Goal: Task Accomplishment & Management: Manage account settings

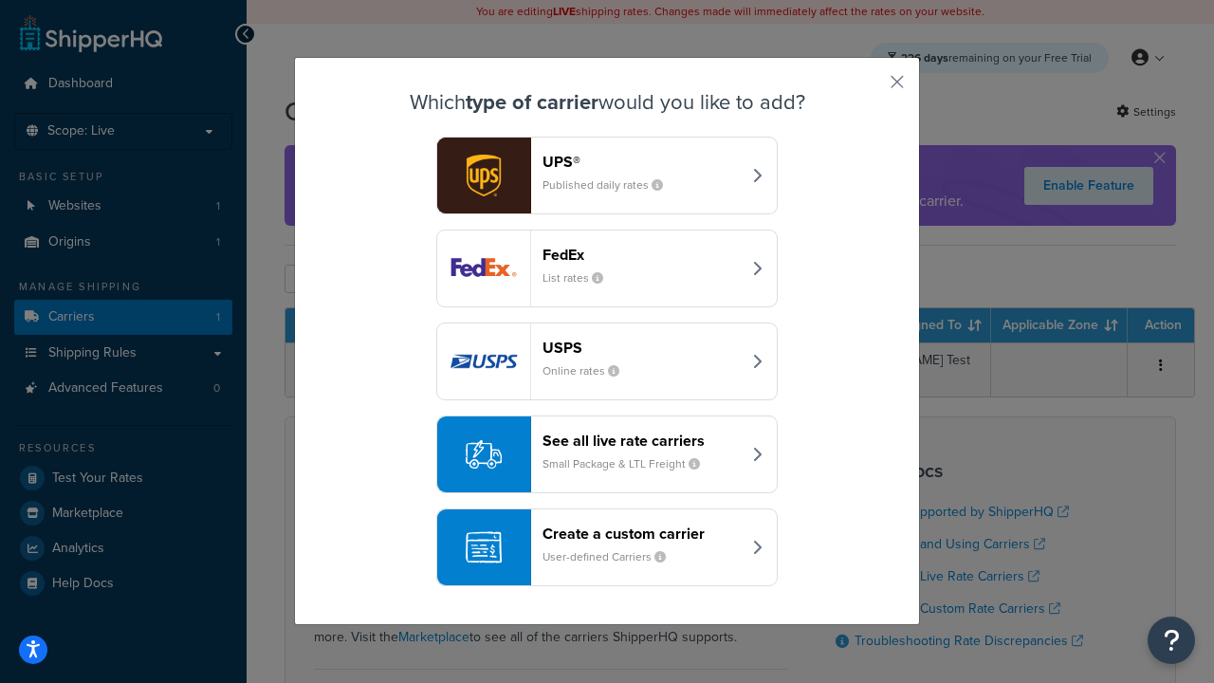
click at [607, 547] on div "Create a custom carrier User-defined Carriers" at bounding box center [641, 547] width 198 height 46
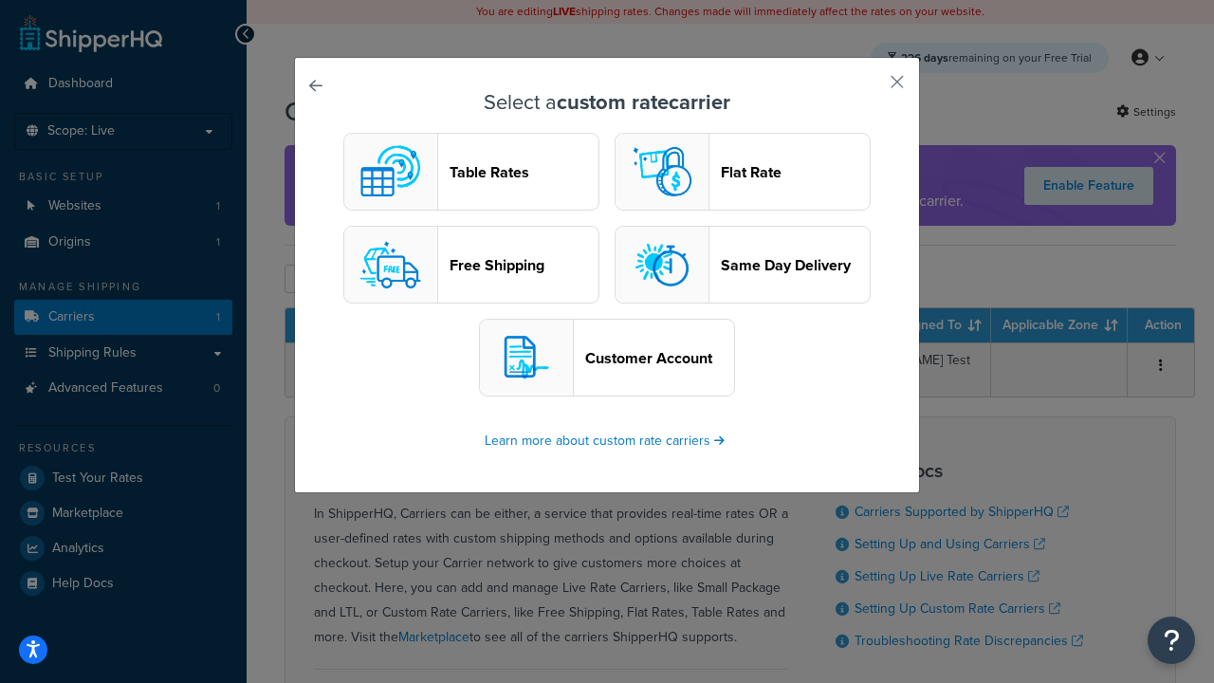
click at [471, 172] on header "Table Rates" at bounding box center [524, 172] width 149 height 18
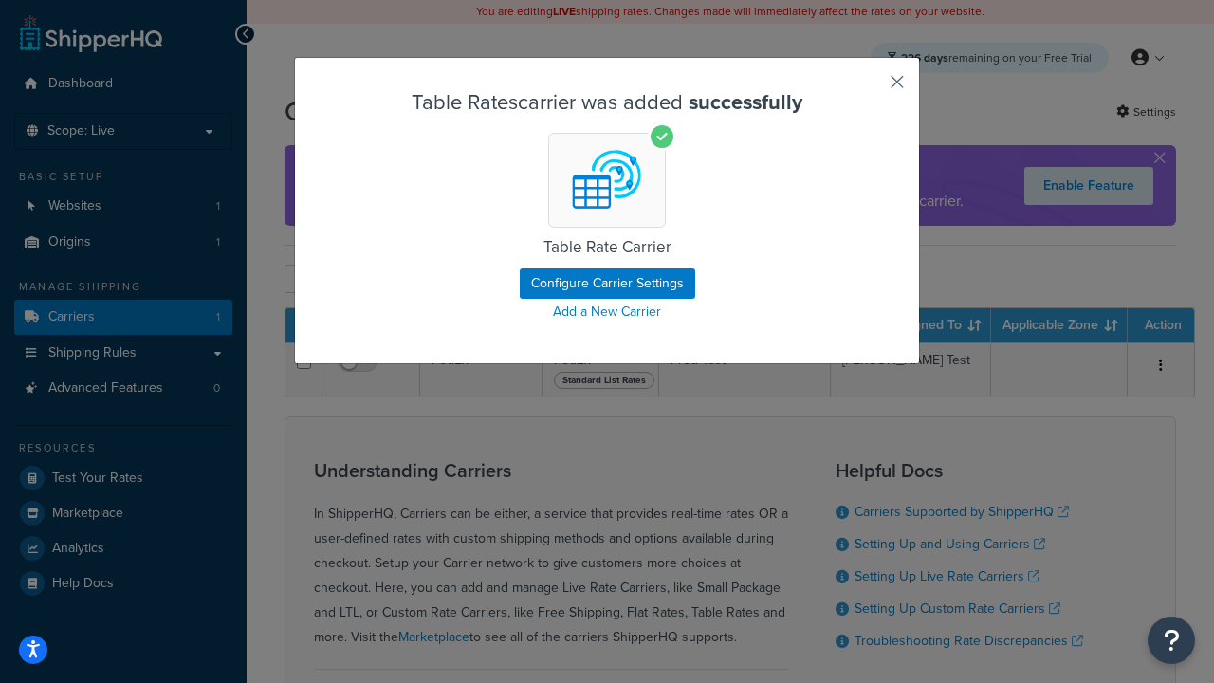
click at [869, 88] on button "button" at bounding box center [869, 88] width 5 height 5
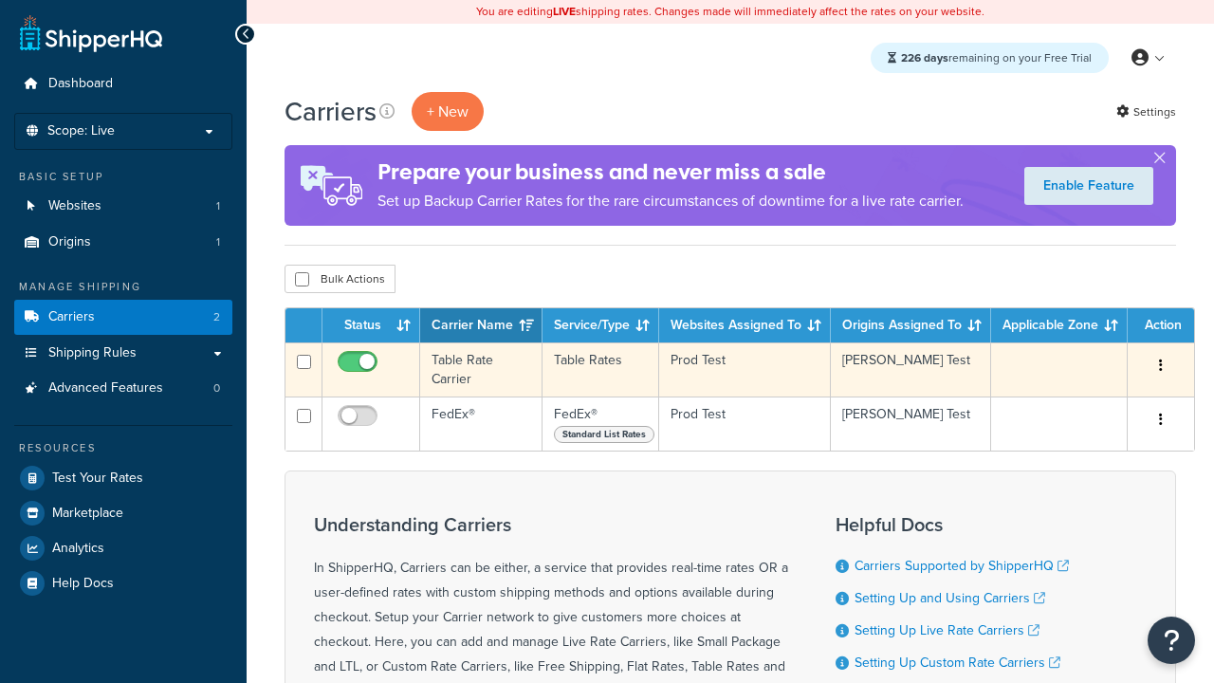
click at [1161, 367] on icon "button" at bounding box center [1161, 364] width 4 height 13
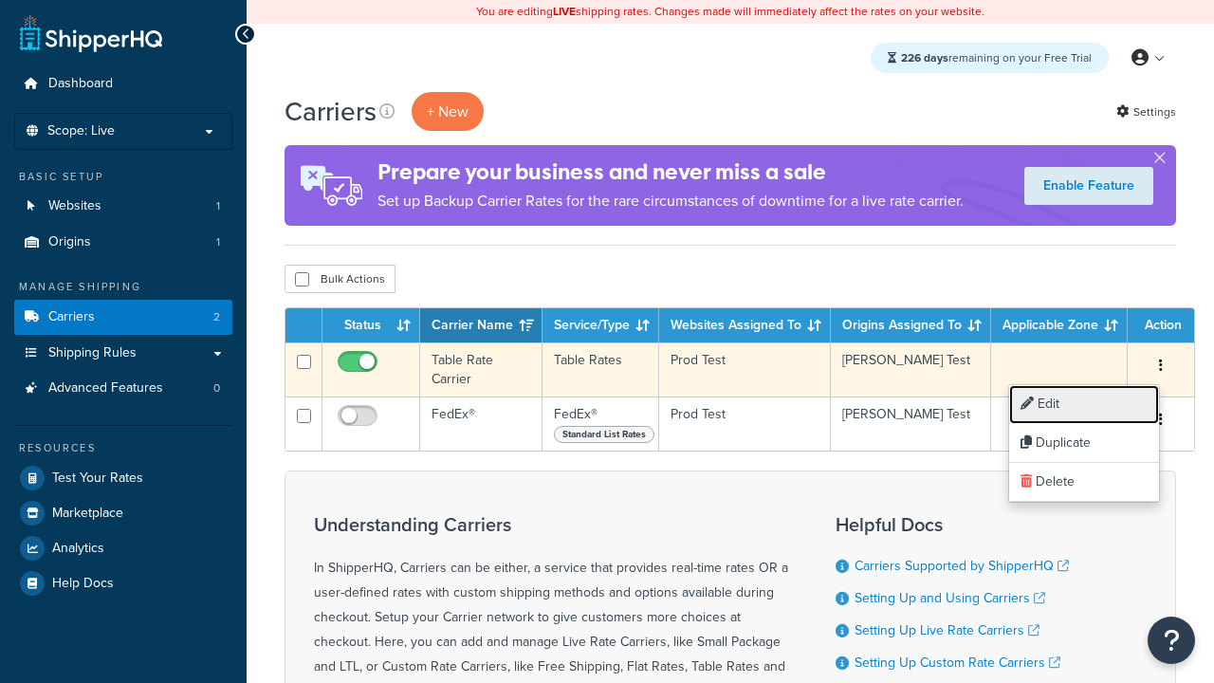
click at [1084, 404] on link "Edit" at bounding box center [1084, 404] width 150 height 39
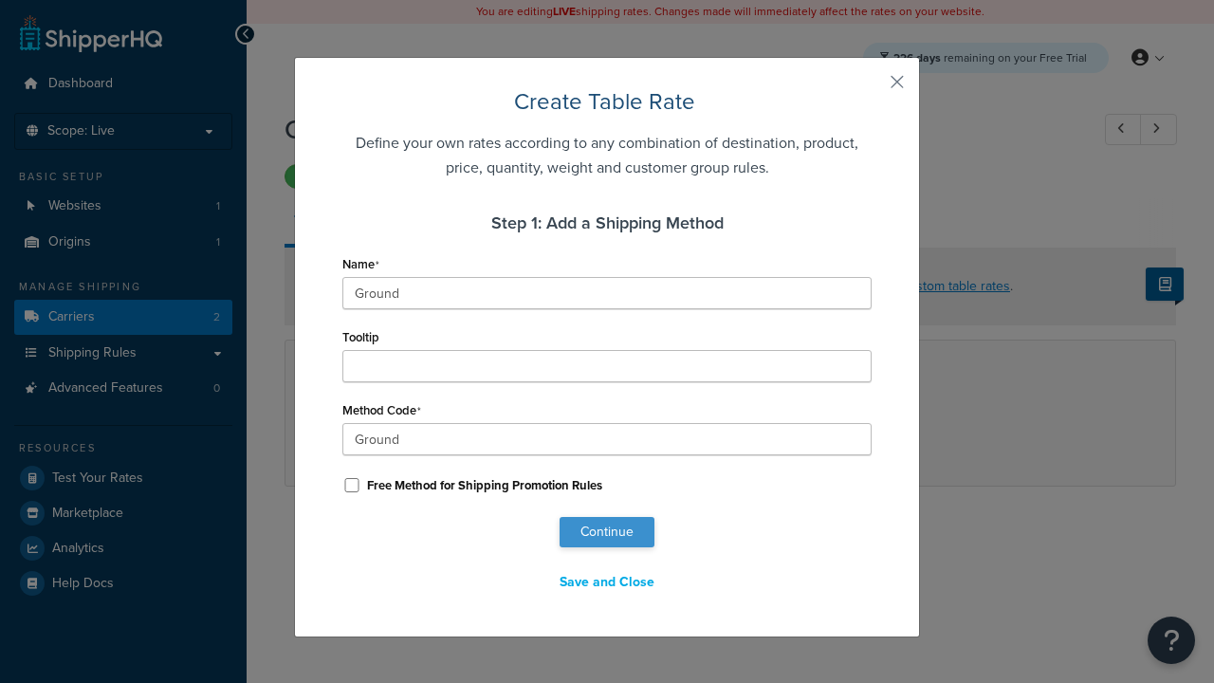
type input "Ground"
click at [607, 532] on button "Continue" at bounding box center [607, 532] width 95 height 30
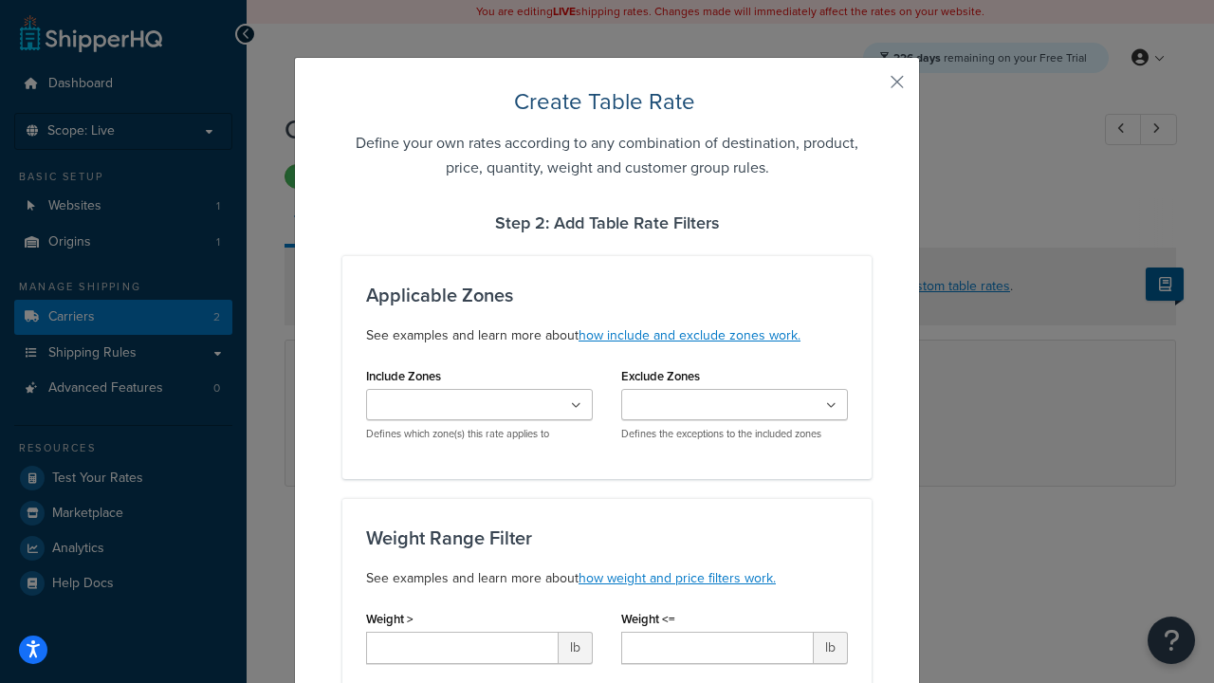
type input "10"
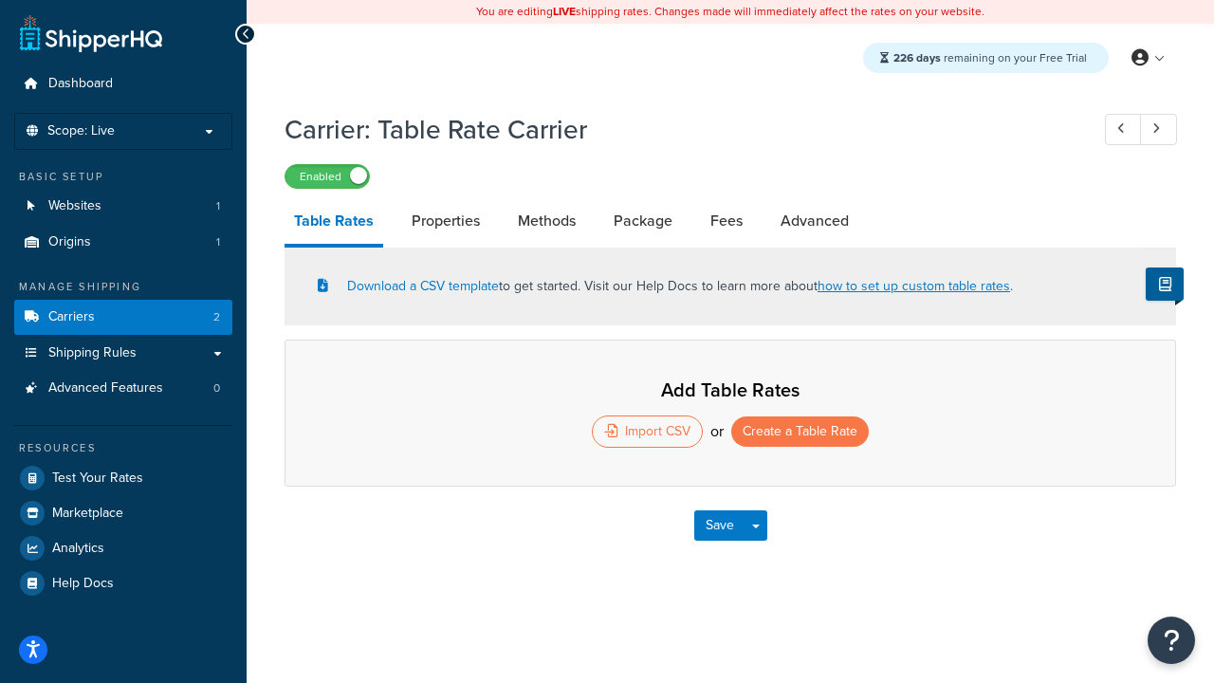
select select "25"
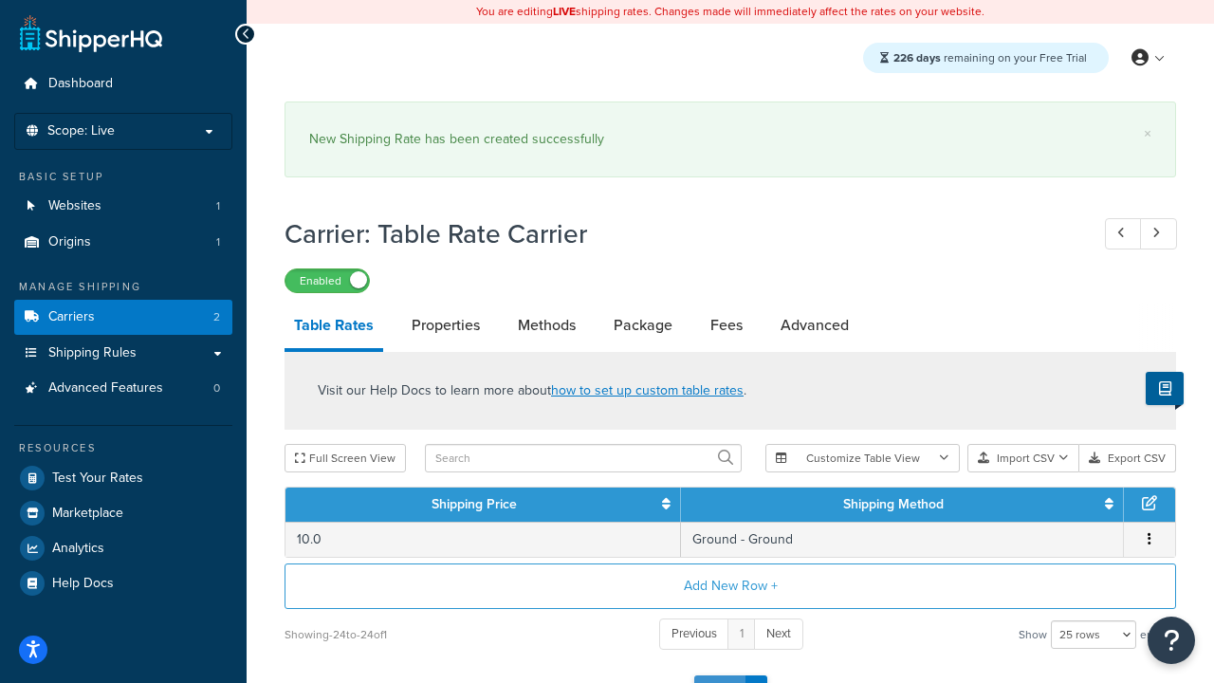
click at [719, 675] on button "Save" at bounding box center [719, 690] width 51 height 30
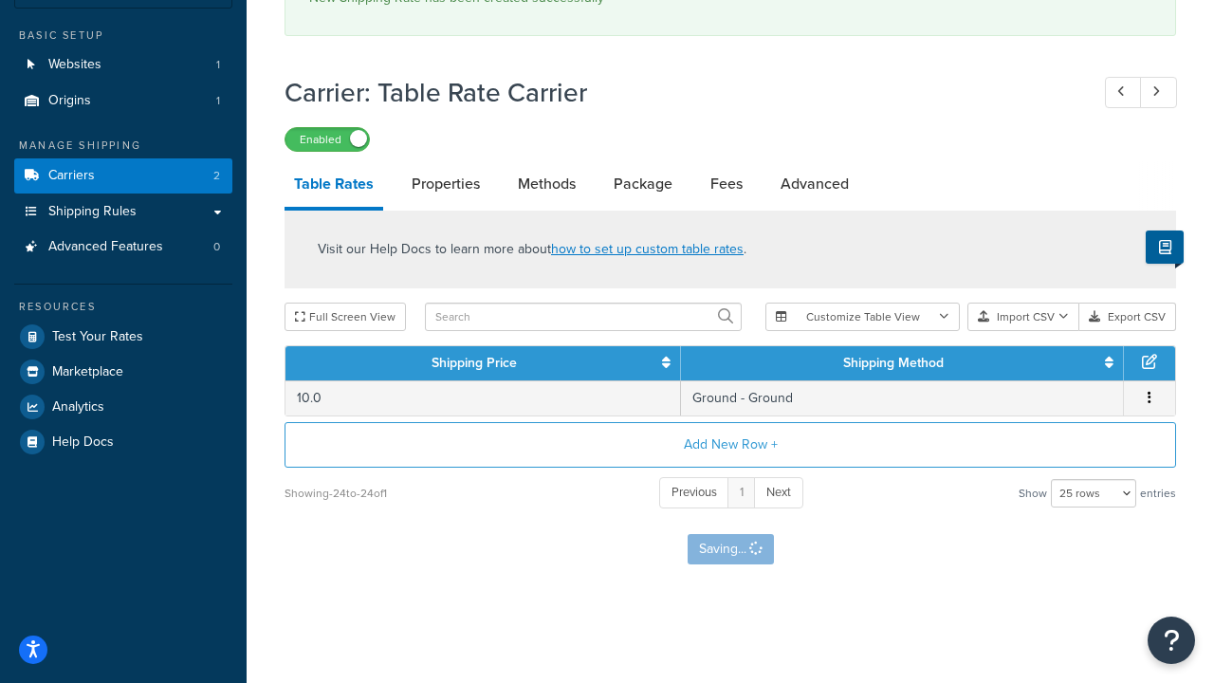
scroll to position [0, 0]
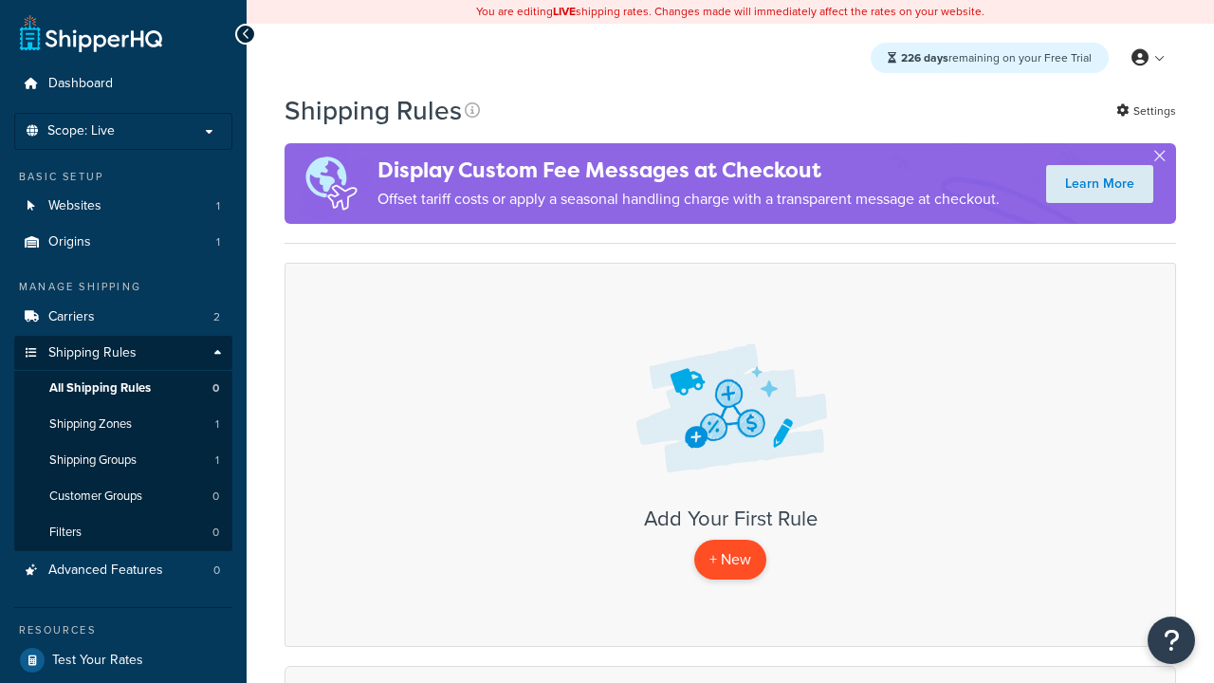
click at [730, 560] on p "+ New" at bounding box center [730, 559] width 72 height 39
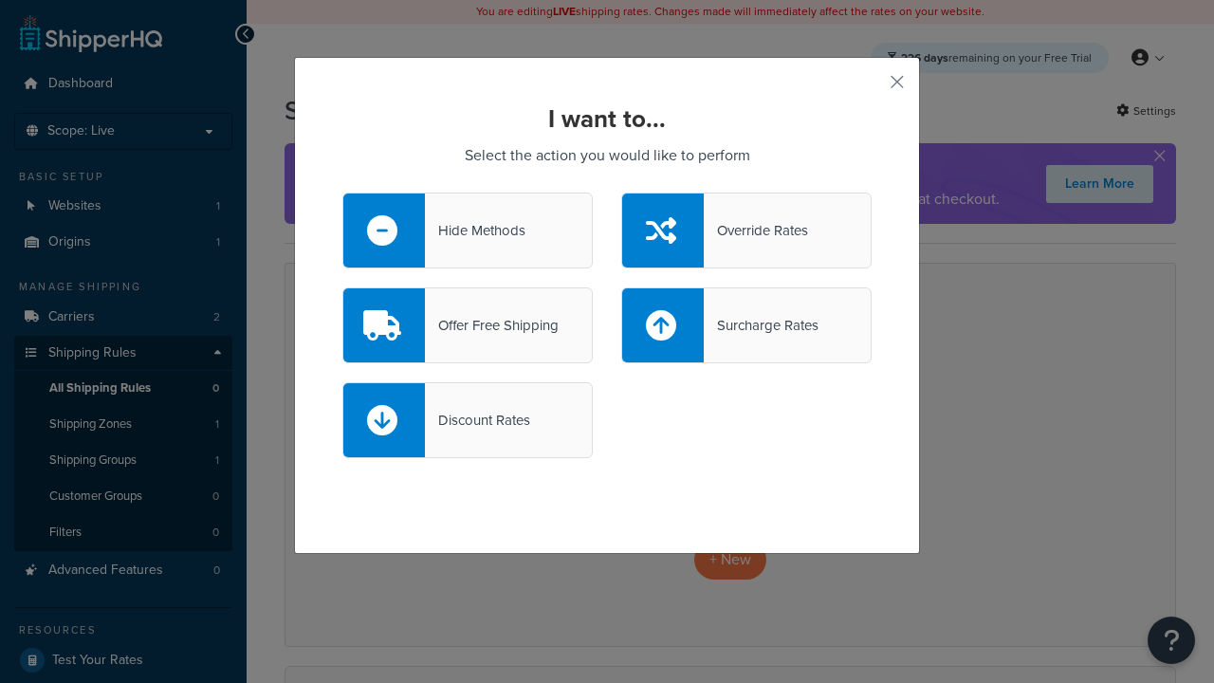
click at [468, 325] on div "Offer Free Shipping" at bounding box center [492, 325] width 134 height 27
click at [0, 0] on input "Offer Free Shipping" at bounding box center [0, 0] width 0 height 0
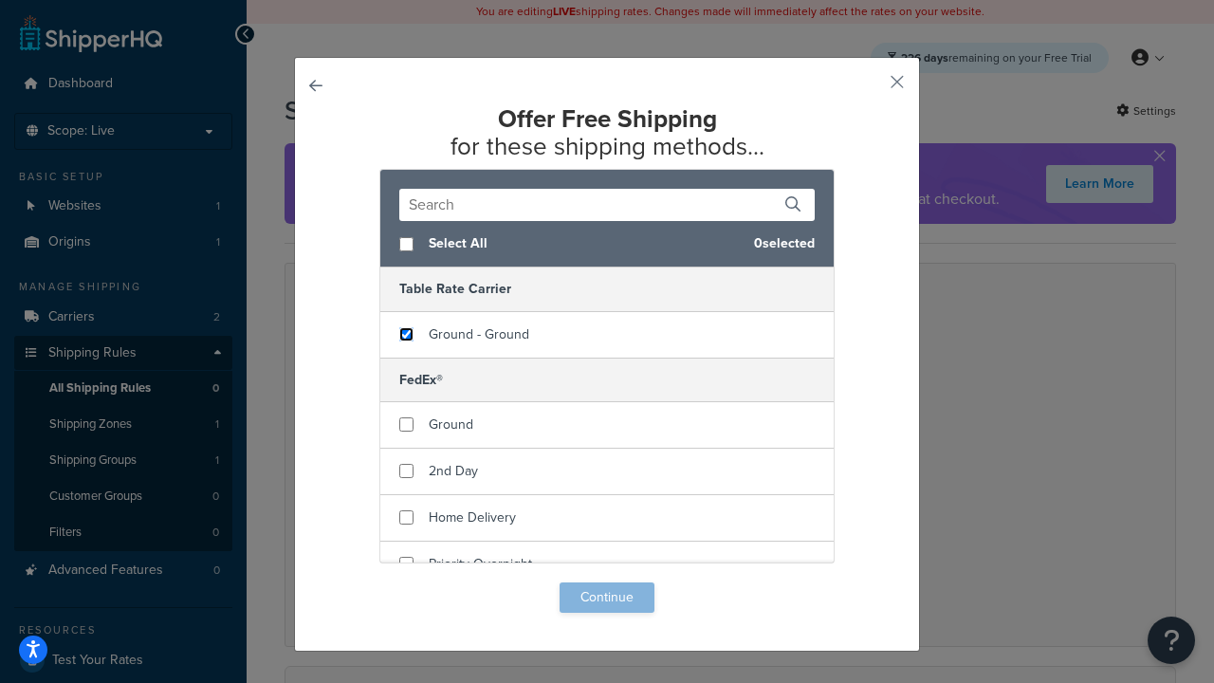
click at [406, 335] on input "checkbox" at bounding box center [406, 334] width 14 height 14
checkbox input "true"
click at [607, 598] on button "Continue" at bounding box center [607, 597] width 95 height 30
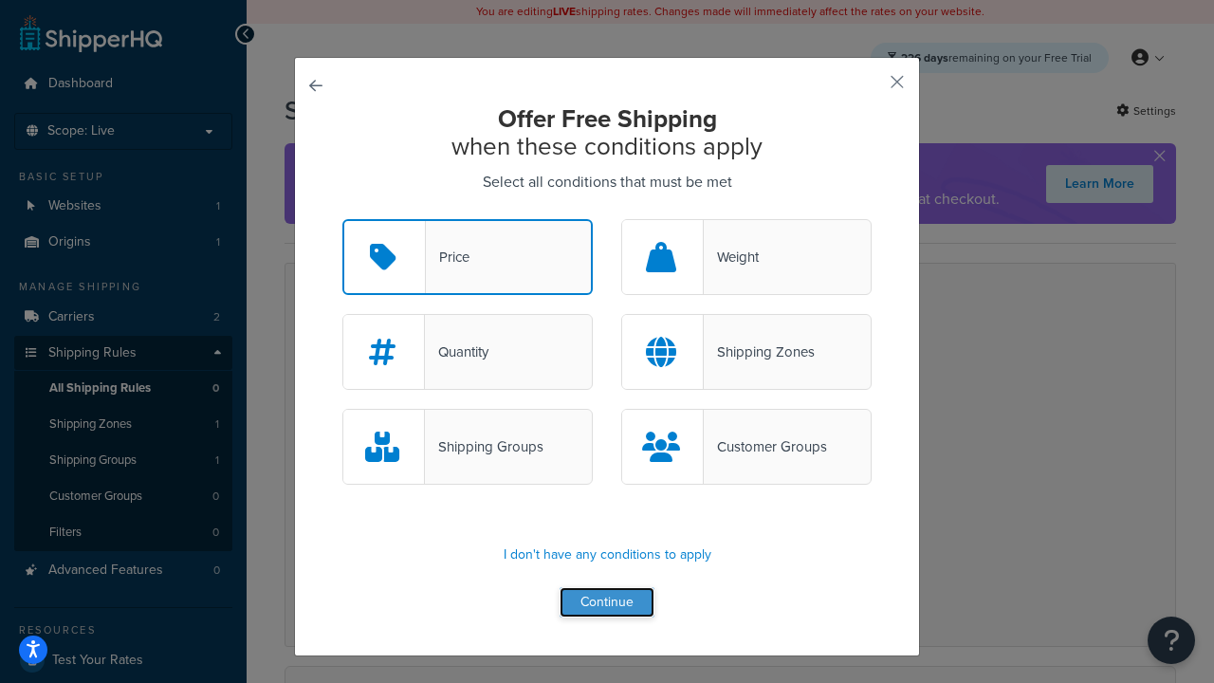
click at [607, 603] on button "Continue" at bounding box center [607, 602] width 95 height 30
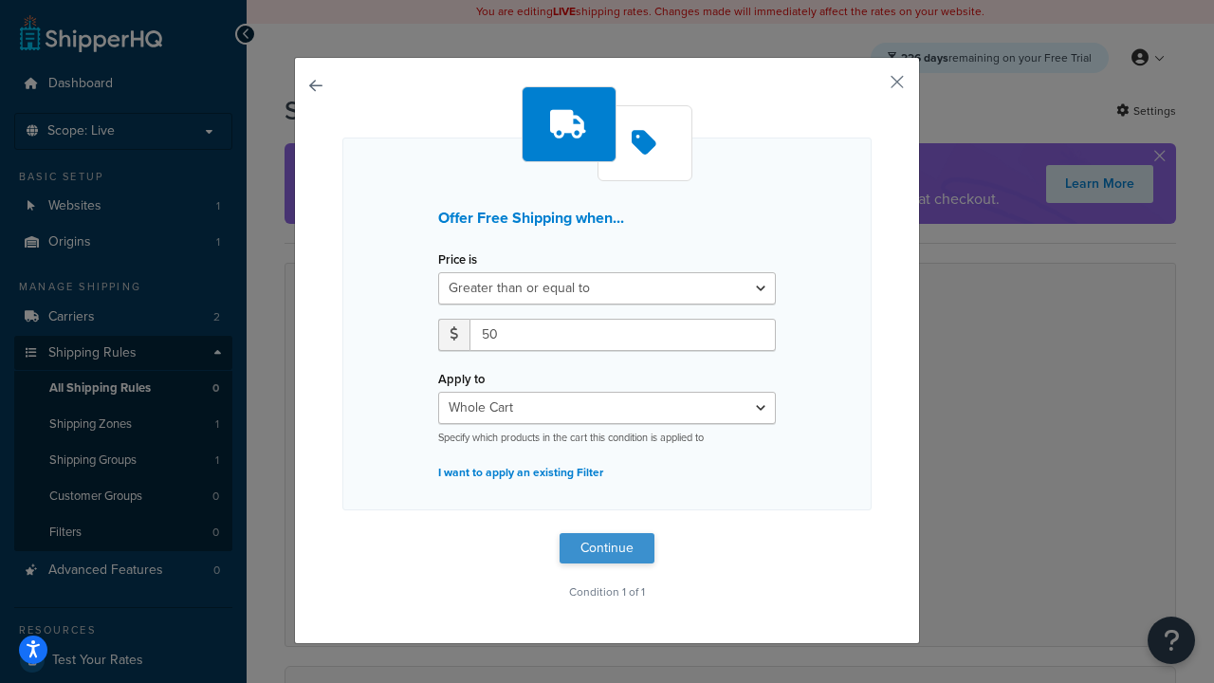
type input "50"
click at [607, 548] on button "Continue" at bounding box center [607, 548] width 95 height 30
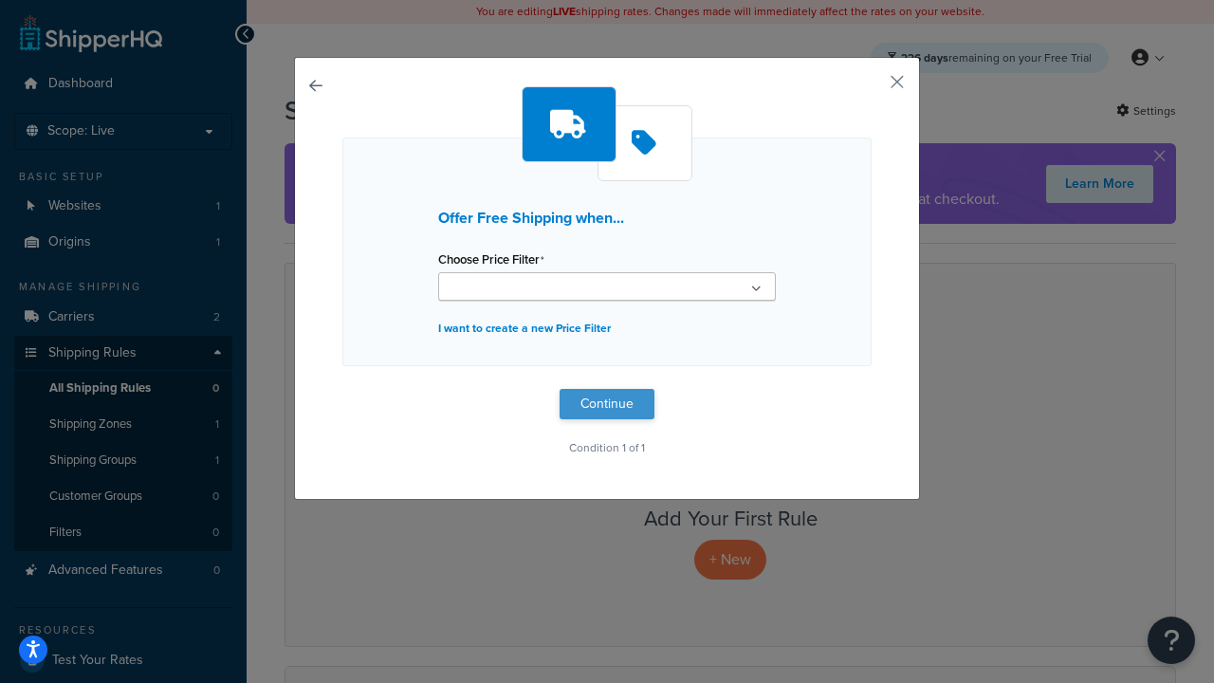
click at [607, 404] on button "Continue" at bounding box center [607, 404] width 95 height 30
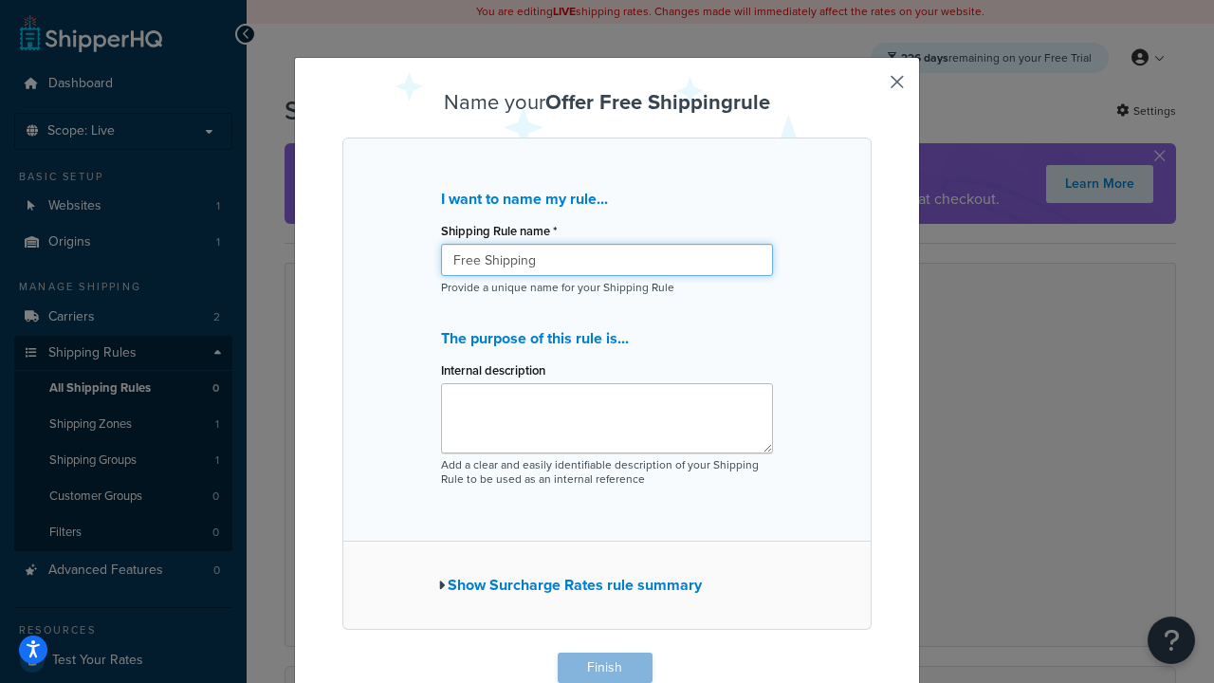
type input "Free Shipping"
click at [604, 668] on button "Finish" at bounding box center [605, 668] width 95 height 30
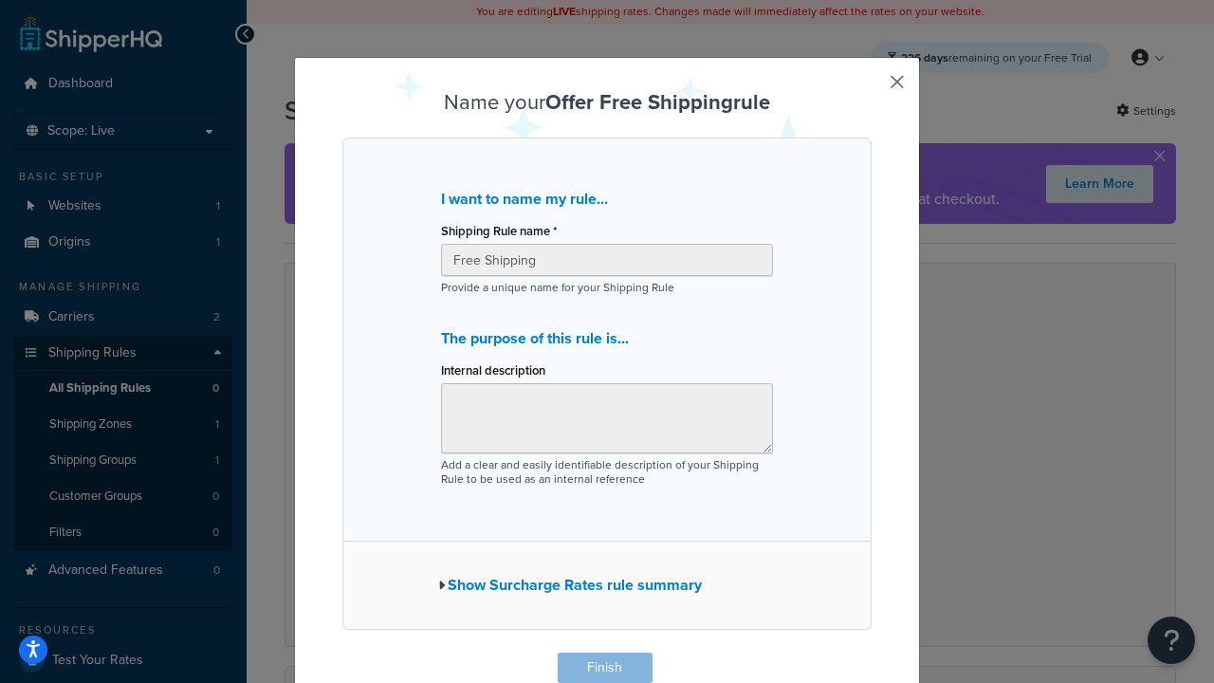
scroll to position [1, 0]
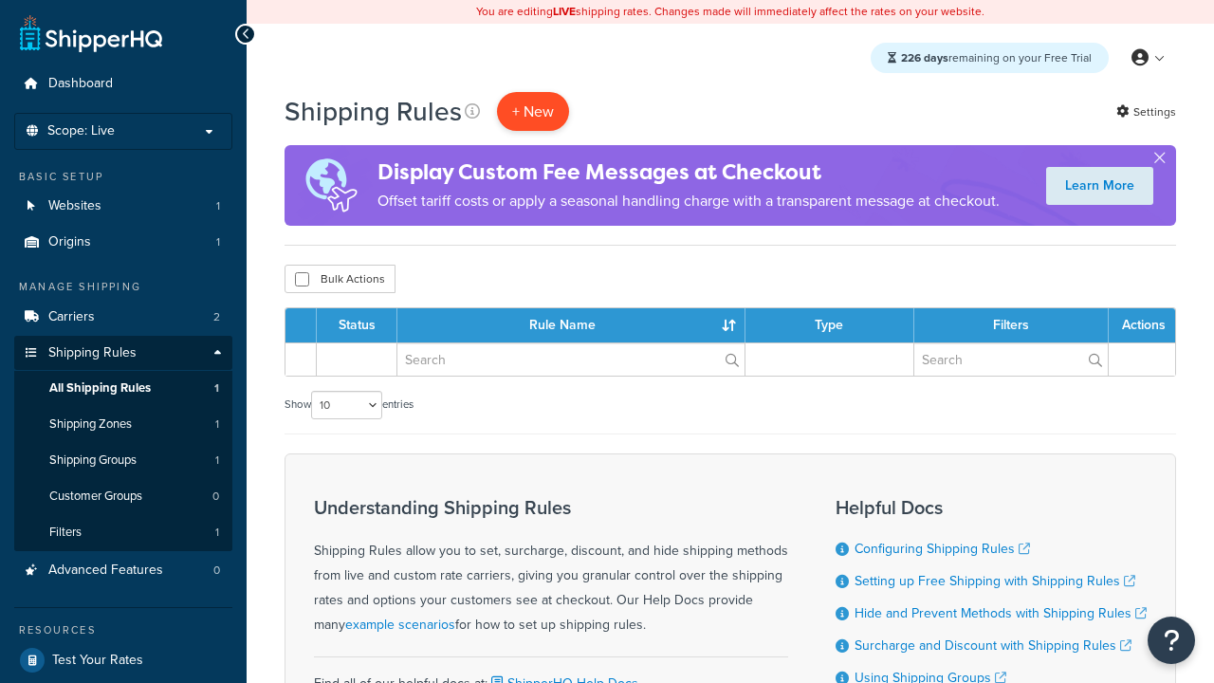
click at [533, 111] on p "+ New" at bounding box center [533, 111] width 72 height 39
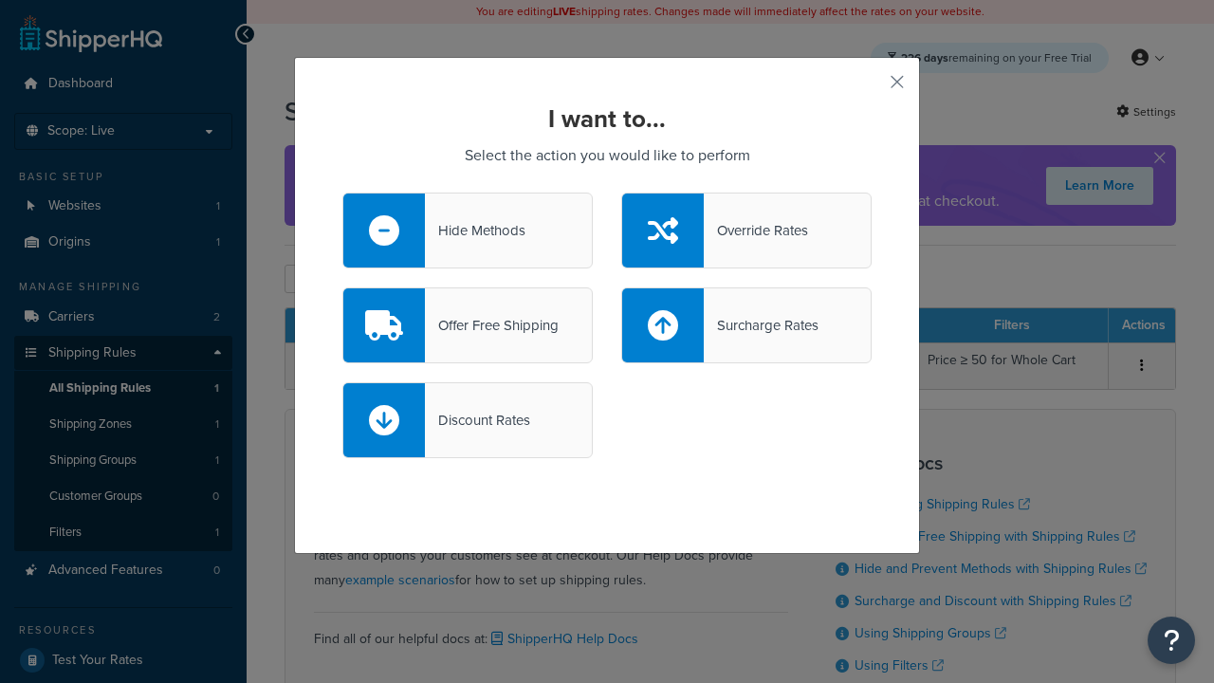
click at [746, 230] on div "Override Rates" at bounding box center [756, 230] width 104 height 27
click at [0, 0] on input "Override Rates" at bounding box center [0, 0] width 0 height 0
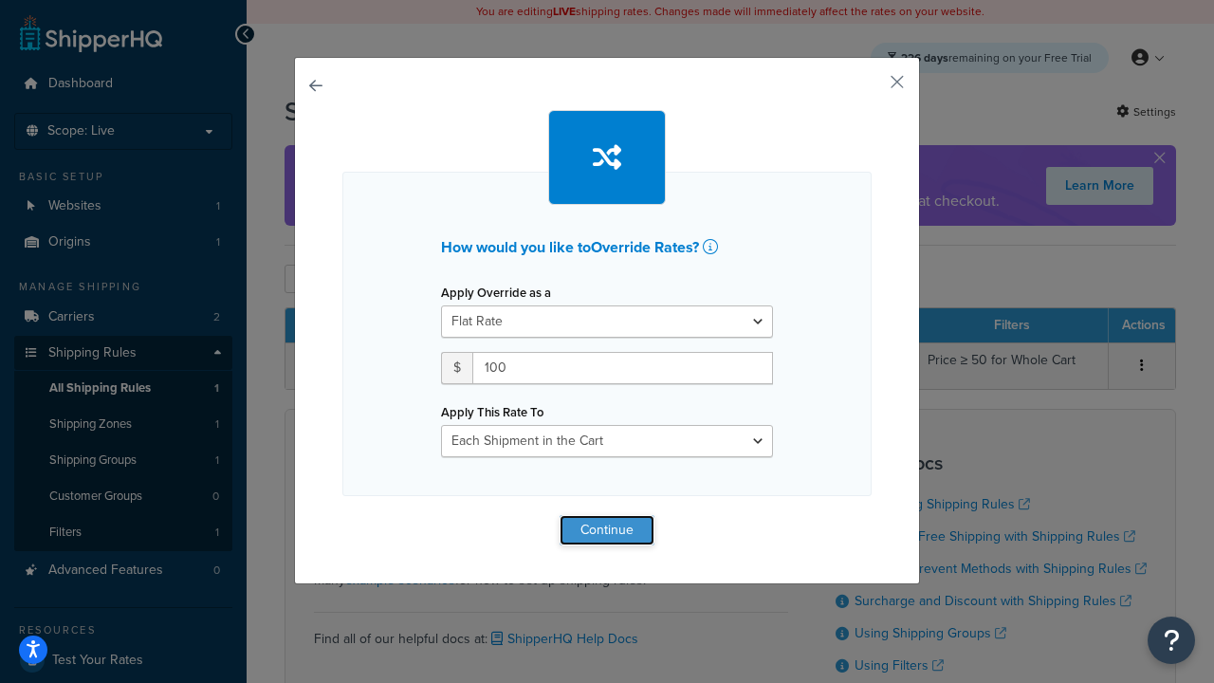
click at [607, 529] on button "Continue" at bounding box center [607, 530] width 95 height 30
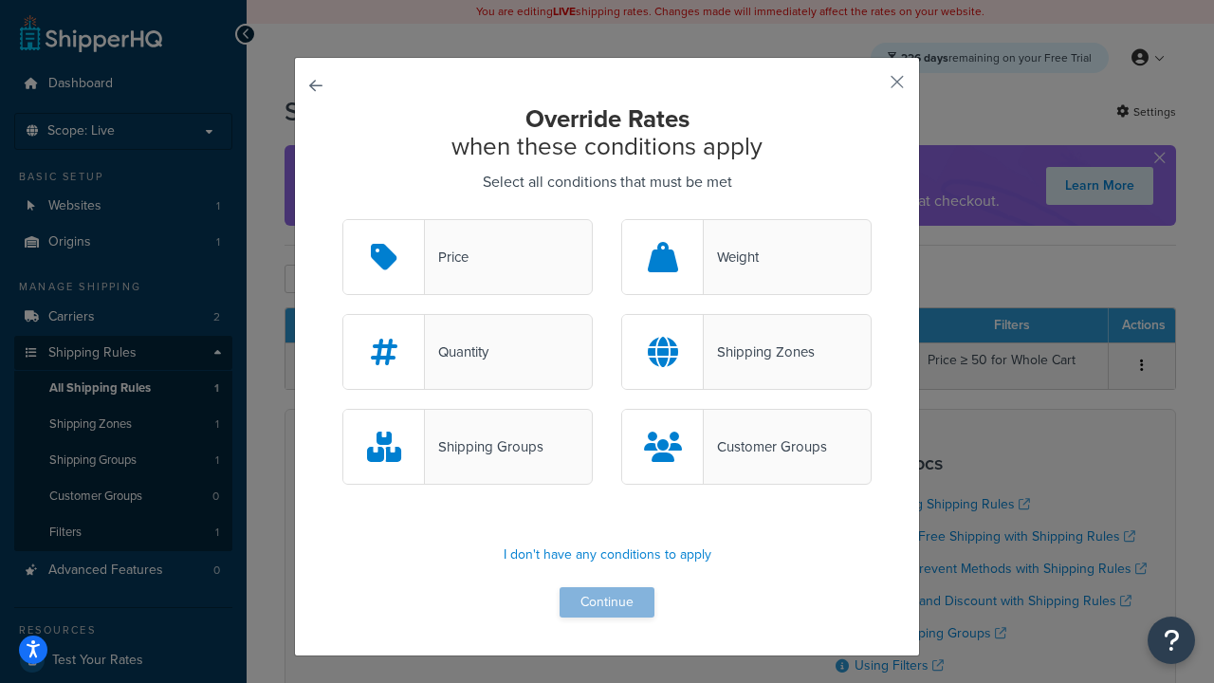
click at [468, 258] on div "Price" at bounding box center [447, 257] width 44 height 27
click at [0, 0] on input "Price" at bounding box center [0, 0] width 0 height 0
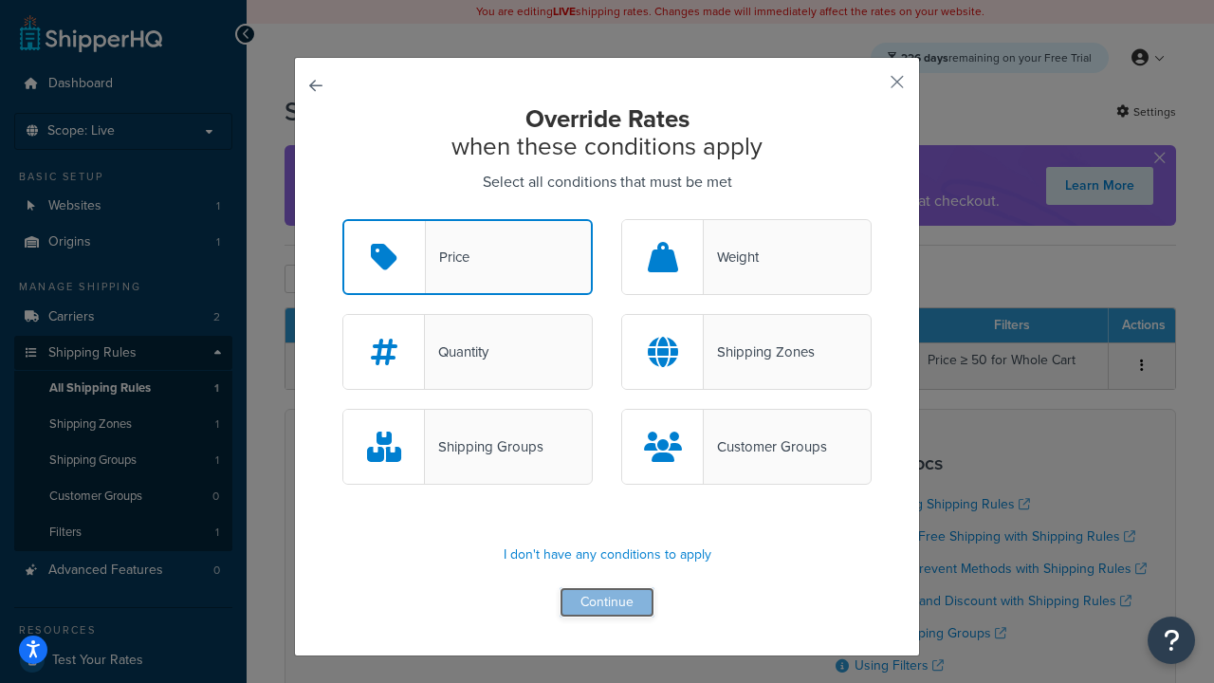
click at [607, 603] on button "Continue" at bounding box center [607, 602] width 95 height 30
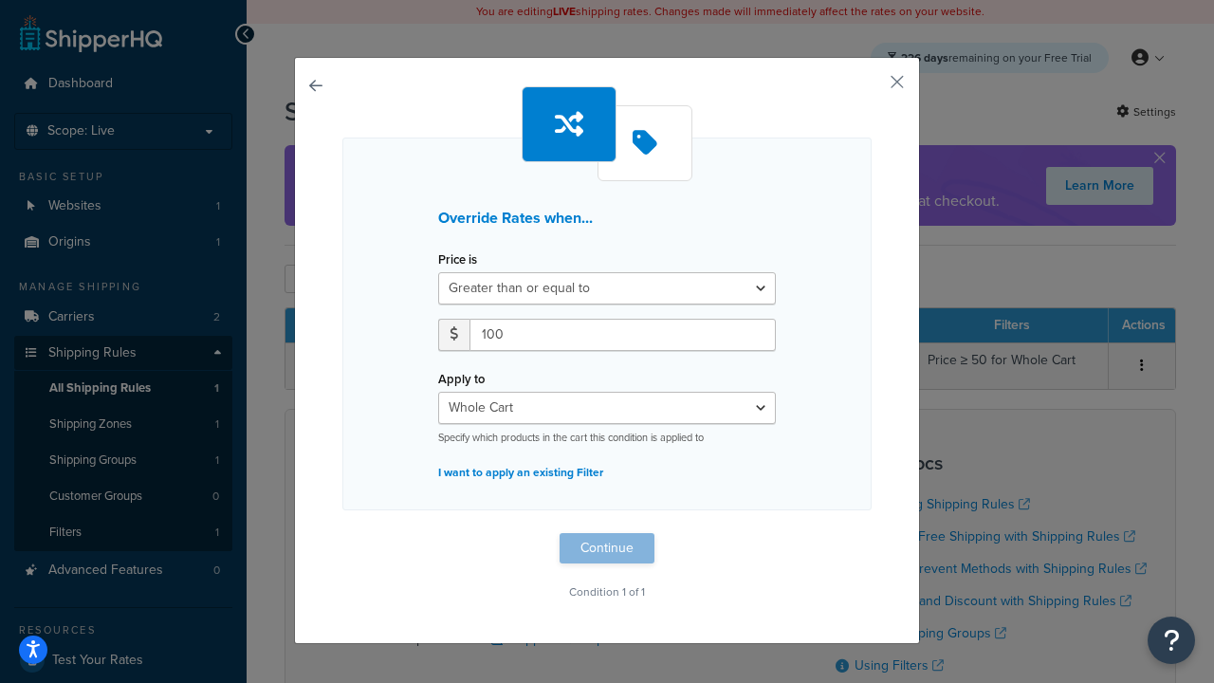
type input "100"
click at [607, 548] on button "Continue" at bounding box center [607, 548] width 95 height 30
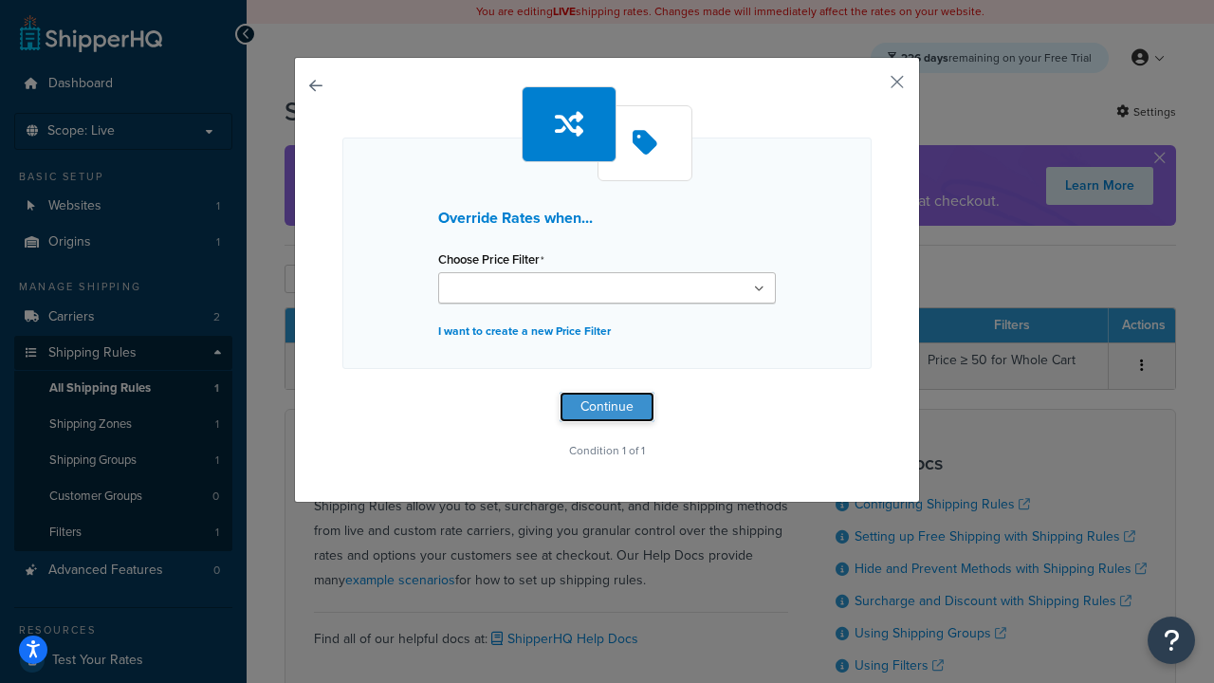
click at [607, 406] on button "Continue" at bounding box center [607, 407] width 95 height 30
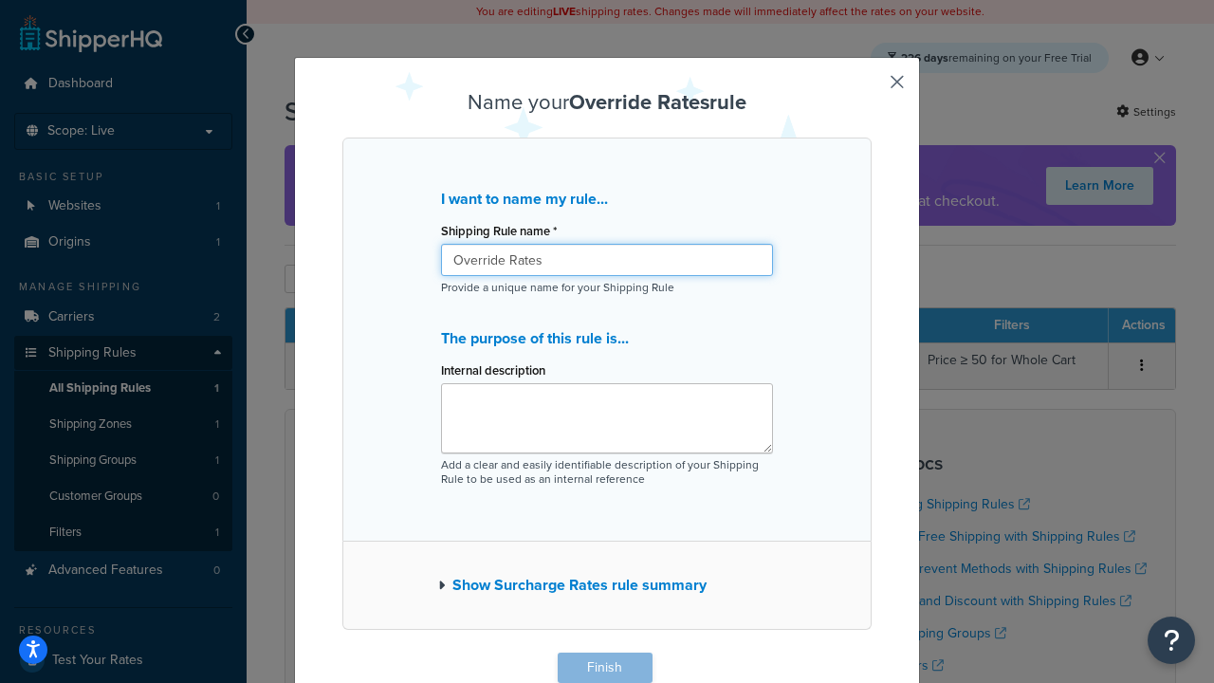
type input "Override Rates"
click at [604, 668] on button "Finish" at bounding box center [605, 668] width 95 height 30
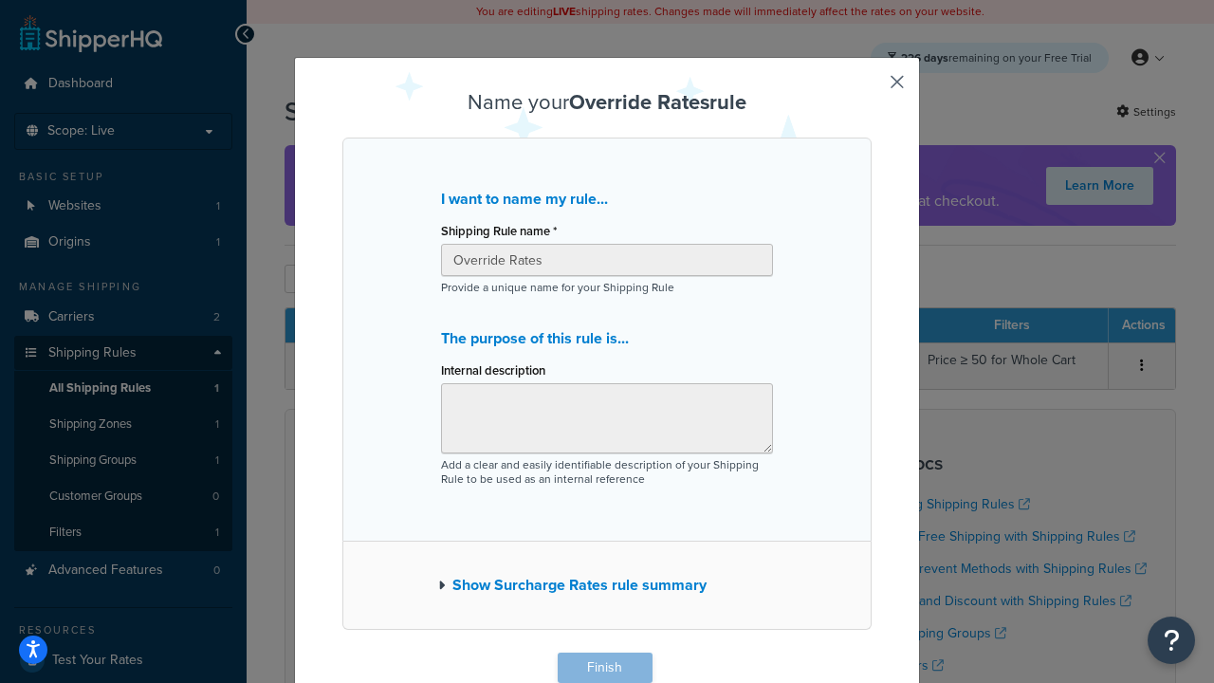
scroll to position [1, 0]
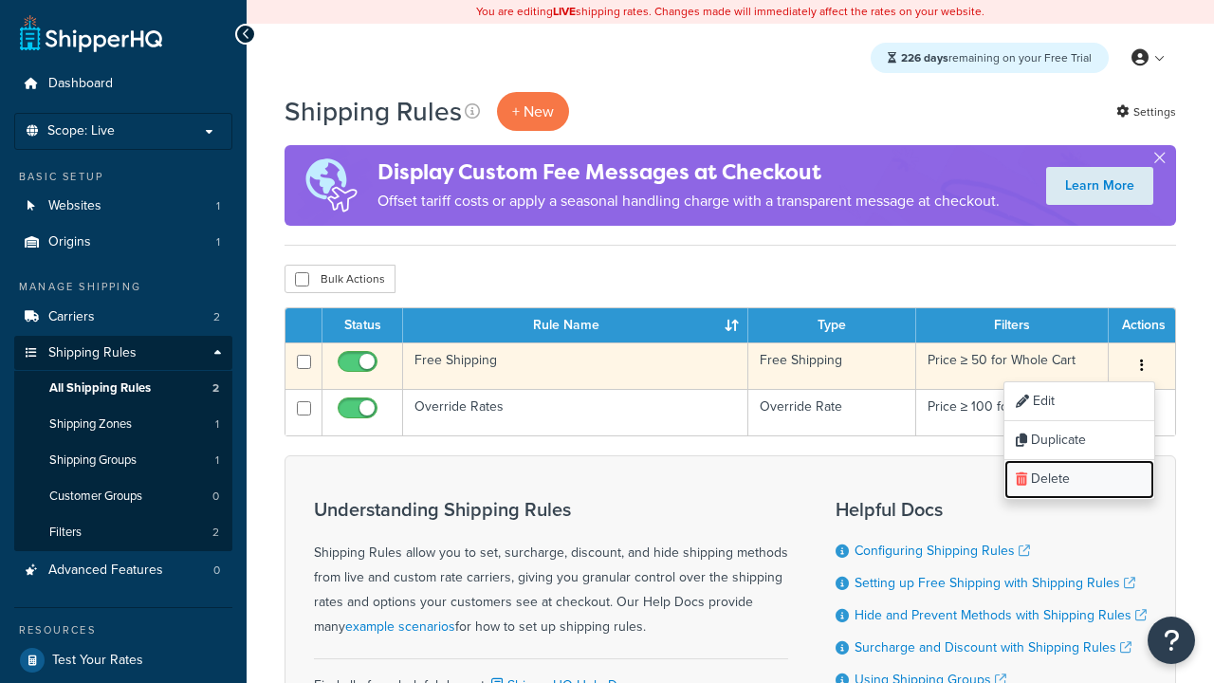
click at [1078, 480] on link "Delete" at bounding box center [1079, 479] width 150 height 39
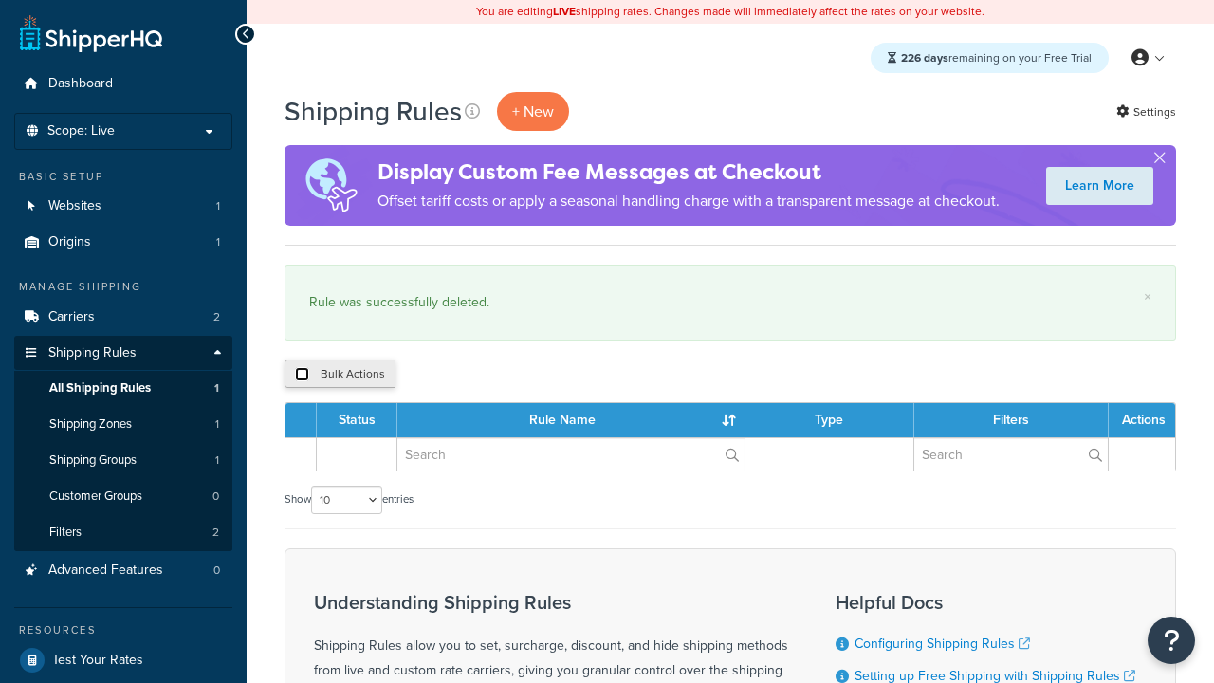
click at [302, 375] on input "checkbox" at bounding box center [302, 374] width 14 height 14
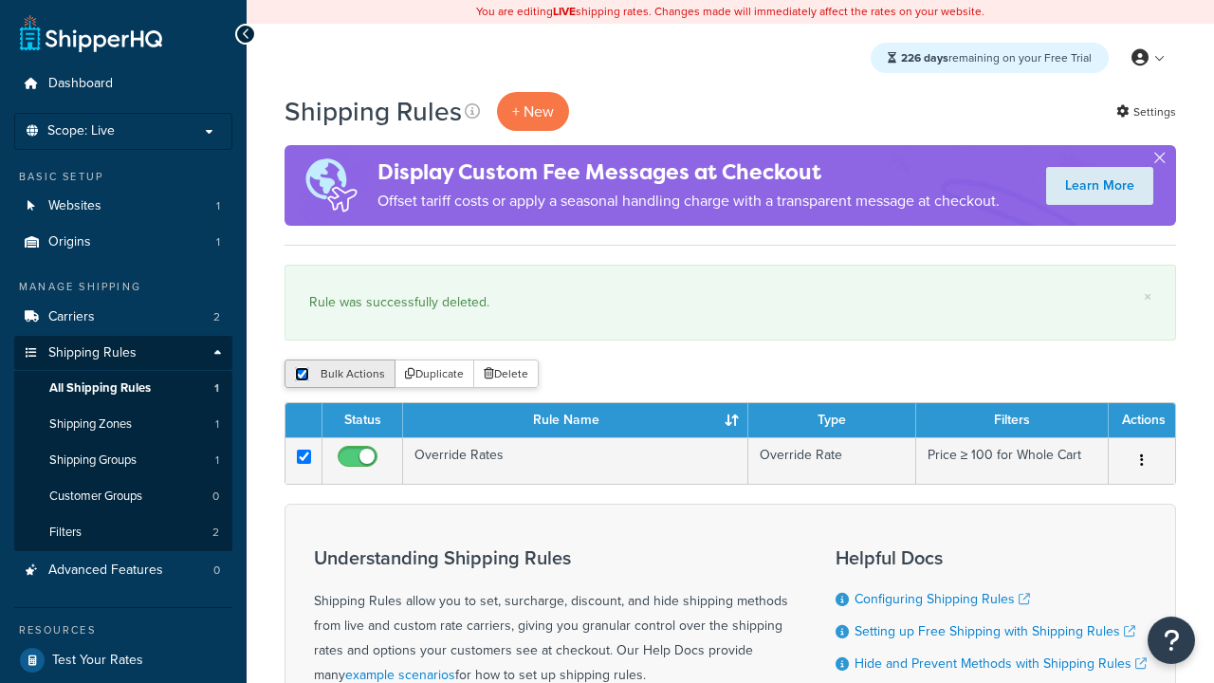
click at [302, 375] on input "checkbox" at bounding box center [302, 374] width 14 height 14
checkbox input "false"
click at [340, 375] on button "Bulk Actions" at bounding box center [340, 373] width 111 height 28
checkbox input "true"
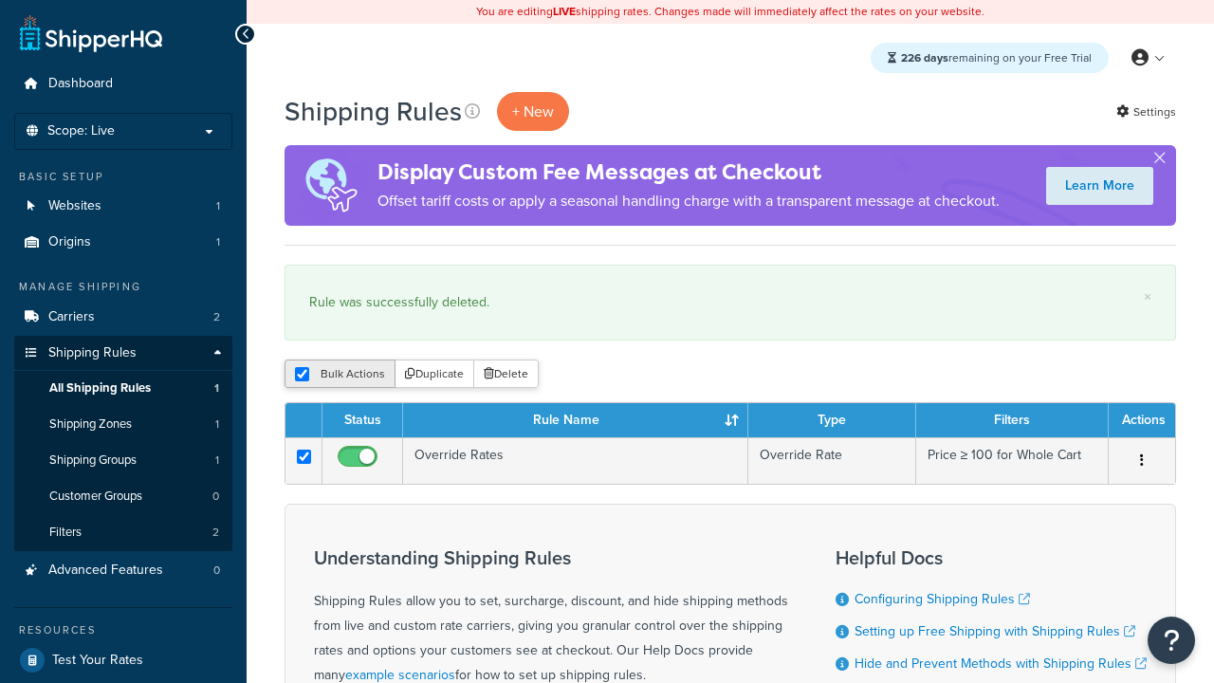
checkbox input "true"
click at [510, 375] on button "Delete" at bounding box center [505, 373] width 65 height 28
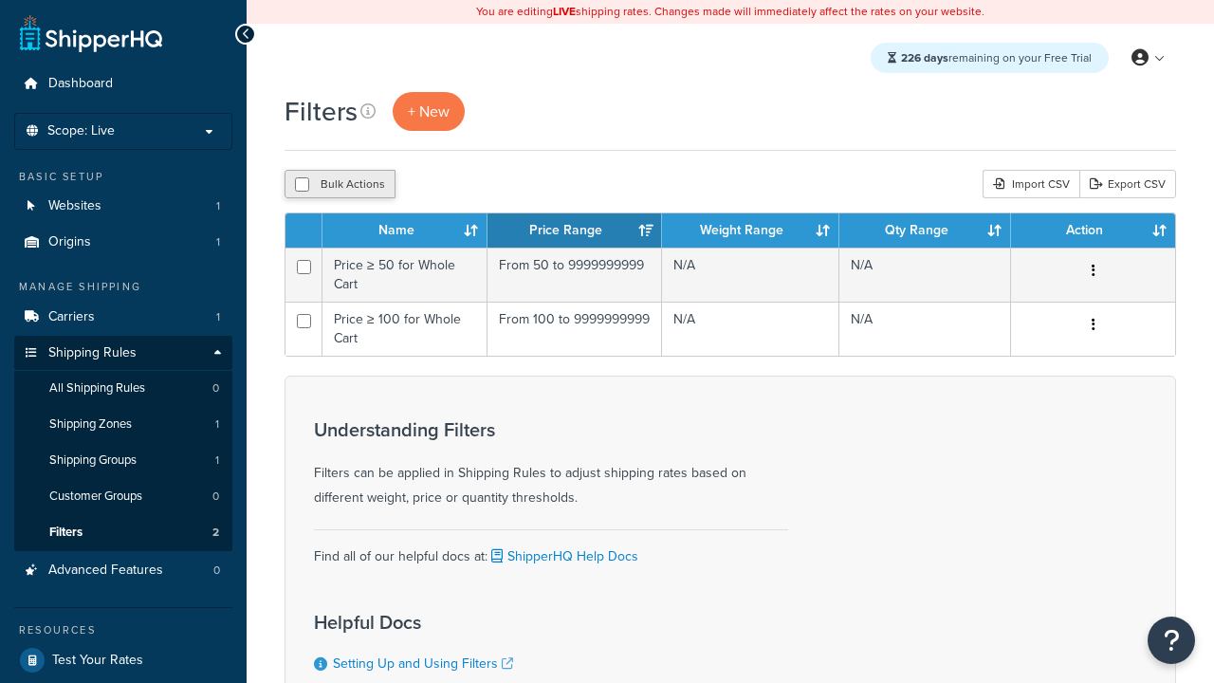
click at [340, 185] on button "Bulk Actions" at bounding box center [340, 184] width 111 height 28
checkbox input "true"
click at [510, 185] on button "Delete" at bounding box center [505, 184] width 65 height 28
